Goal: Task Accomplishment & Management: Manage account settings

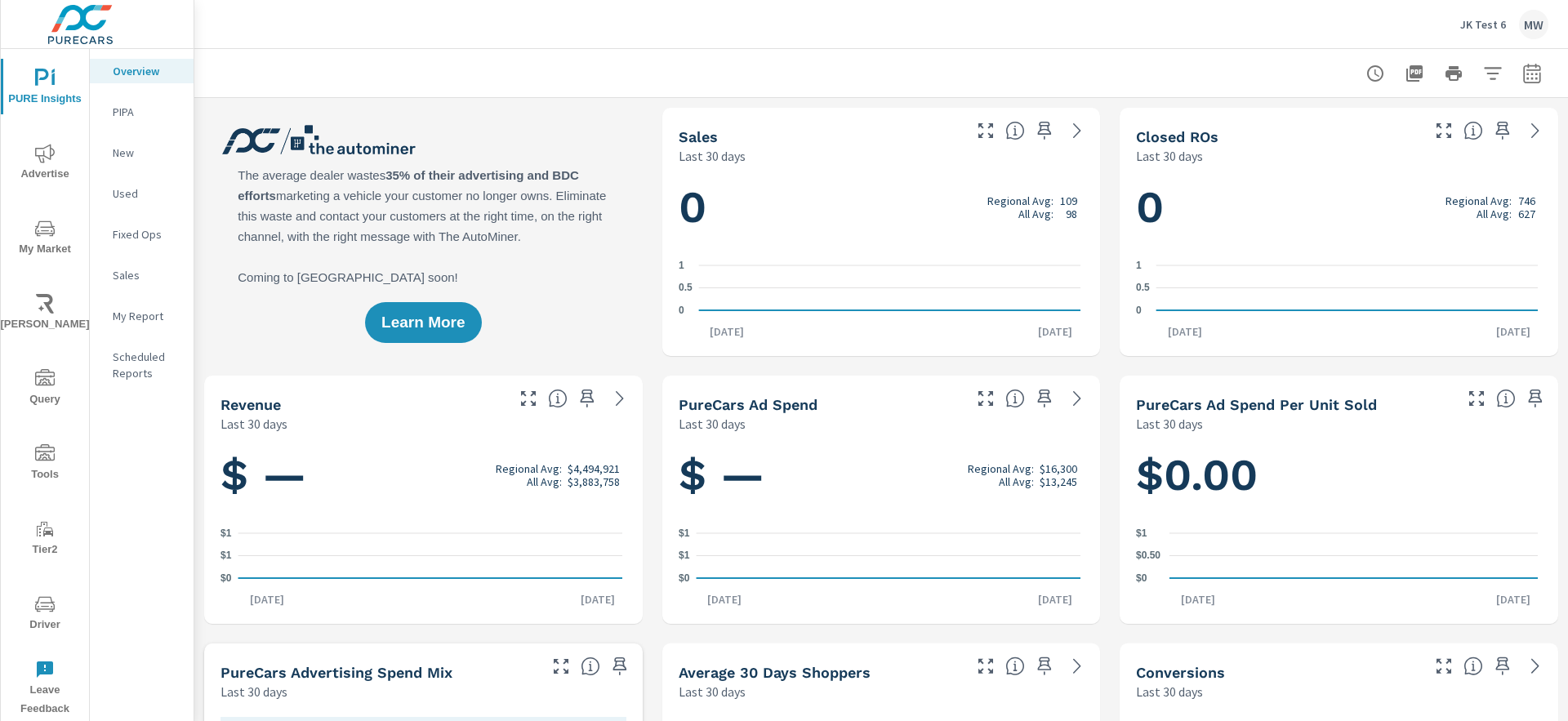
click at [1481, 20] on p "JK Test 6" at bounding box center [1484, 25] width 46 height 15
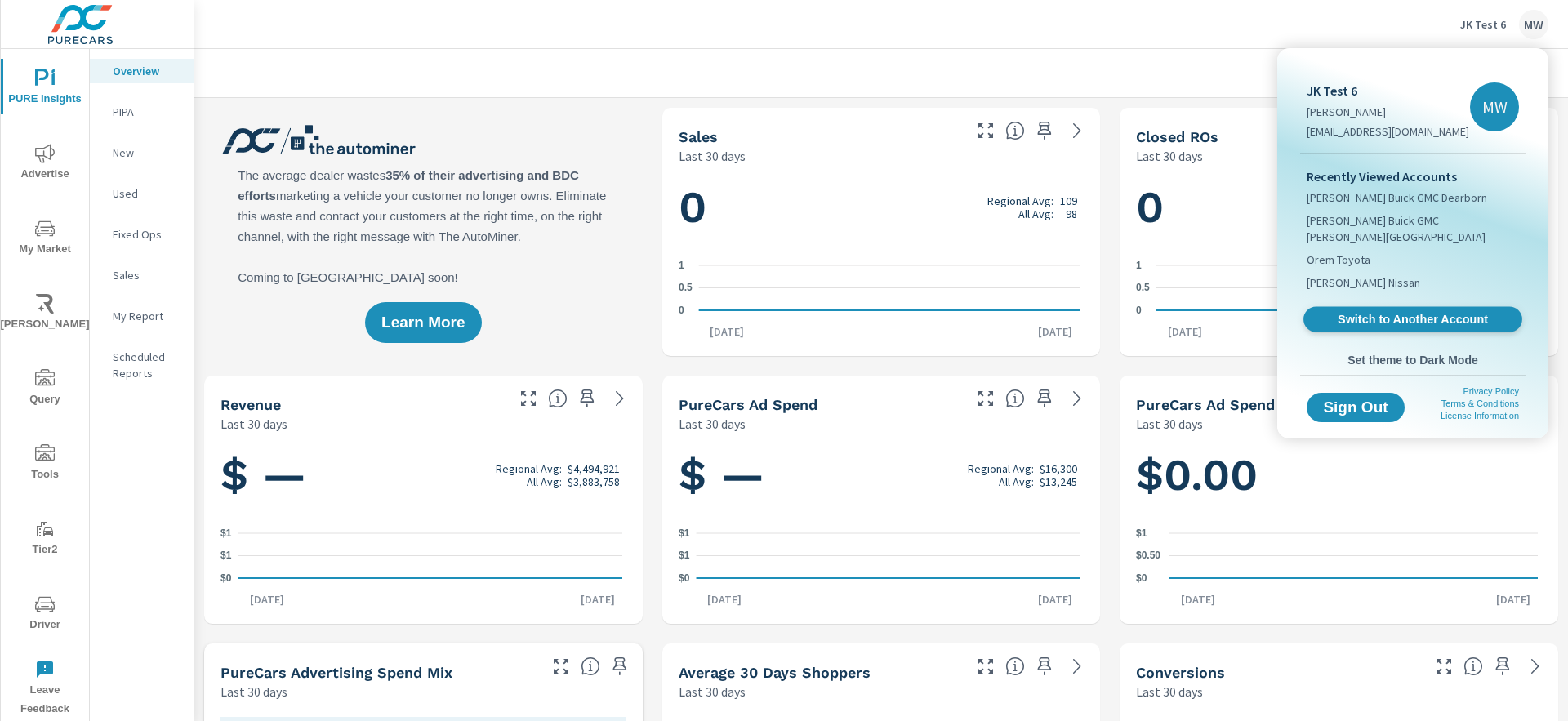
click at [1405, 312] on span "Switch to Another Account" at bounding box center [1413, 320] width 201 height 16
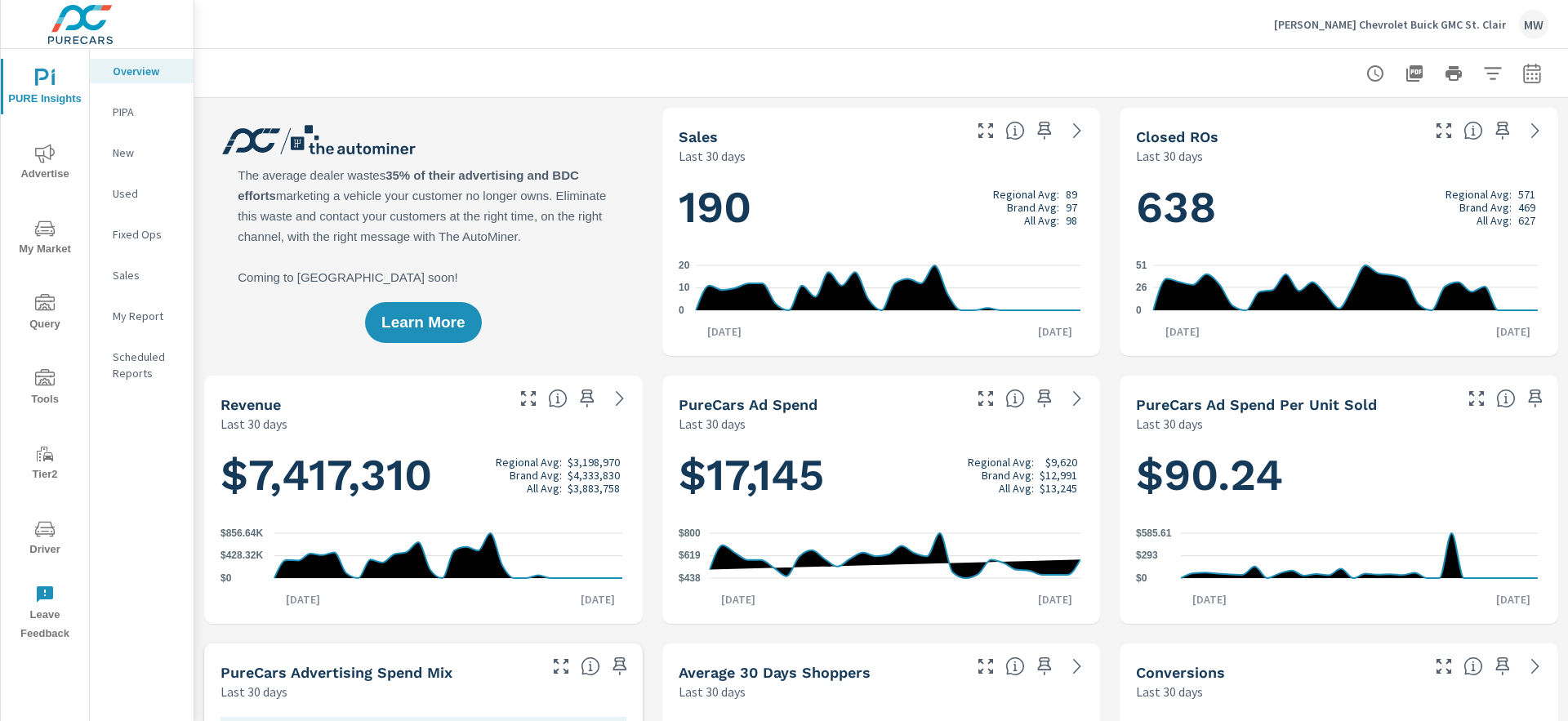
scroll to position [1, 0]
click at [553, 69] on div at bounding box center [881, 73] width 1335 height 48
drag, startPoint x: 567, startPoint y: 259, endPoint x: 346, endPoint y: 163, distance: 241.0
click at [346, 163] on div "Learn More" at bounding box center [423, 232] width 439 height 248
click at [44, 513] on button "Driver" at bounding box center [45, 537] width 88 height 55
